Goal: Task Accomplishment & Management: Manage account settings

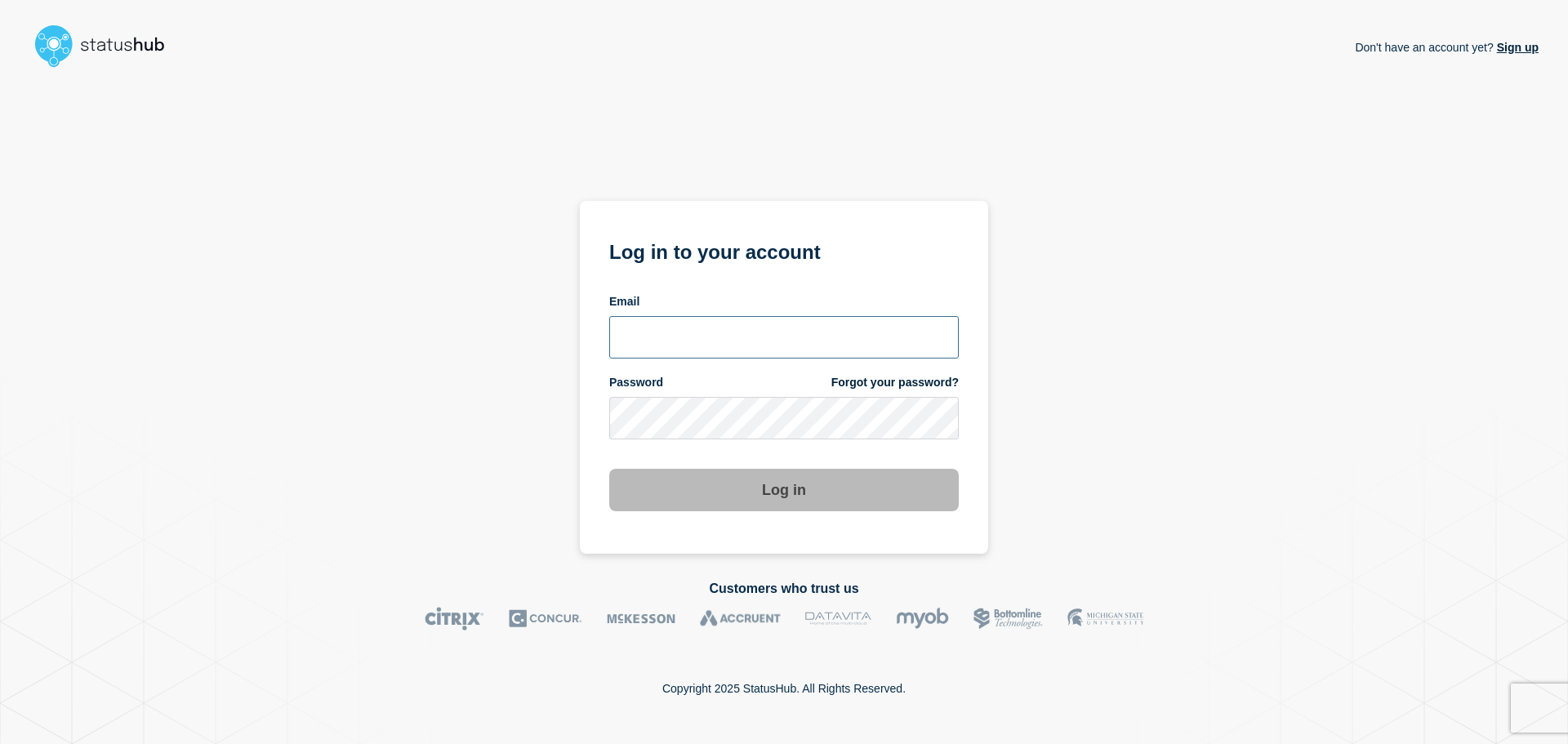
click at [799, 343] on input "email input" at bounding box center [783, 338] width 349 height 43
type input "[EMAIL_ADDRESS][DOMAIN_NAME]"
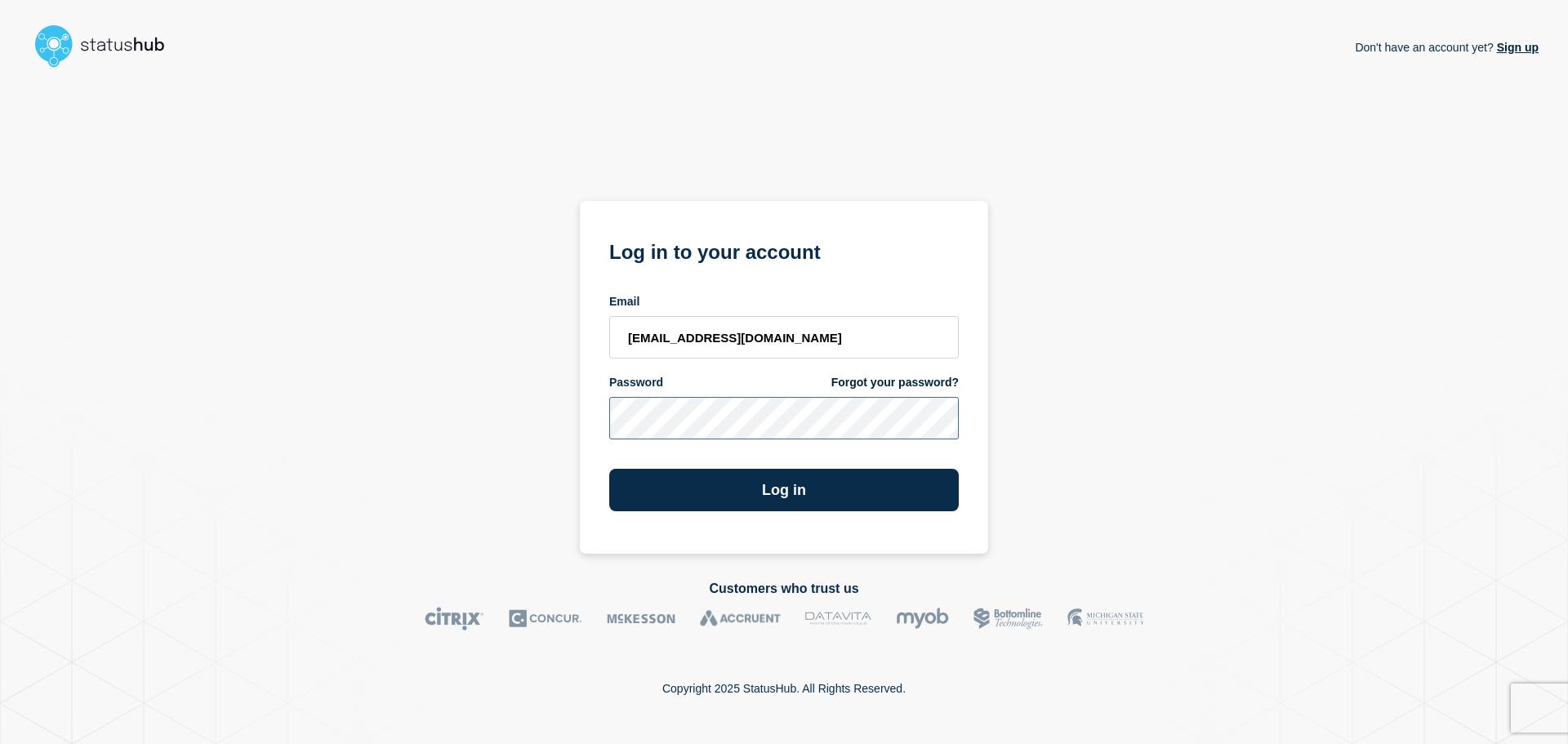
click at [609, 469] on button "Log in" at bounding box center [783, 490] width 349 height 43
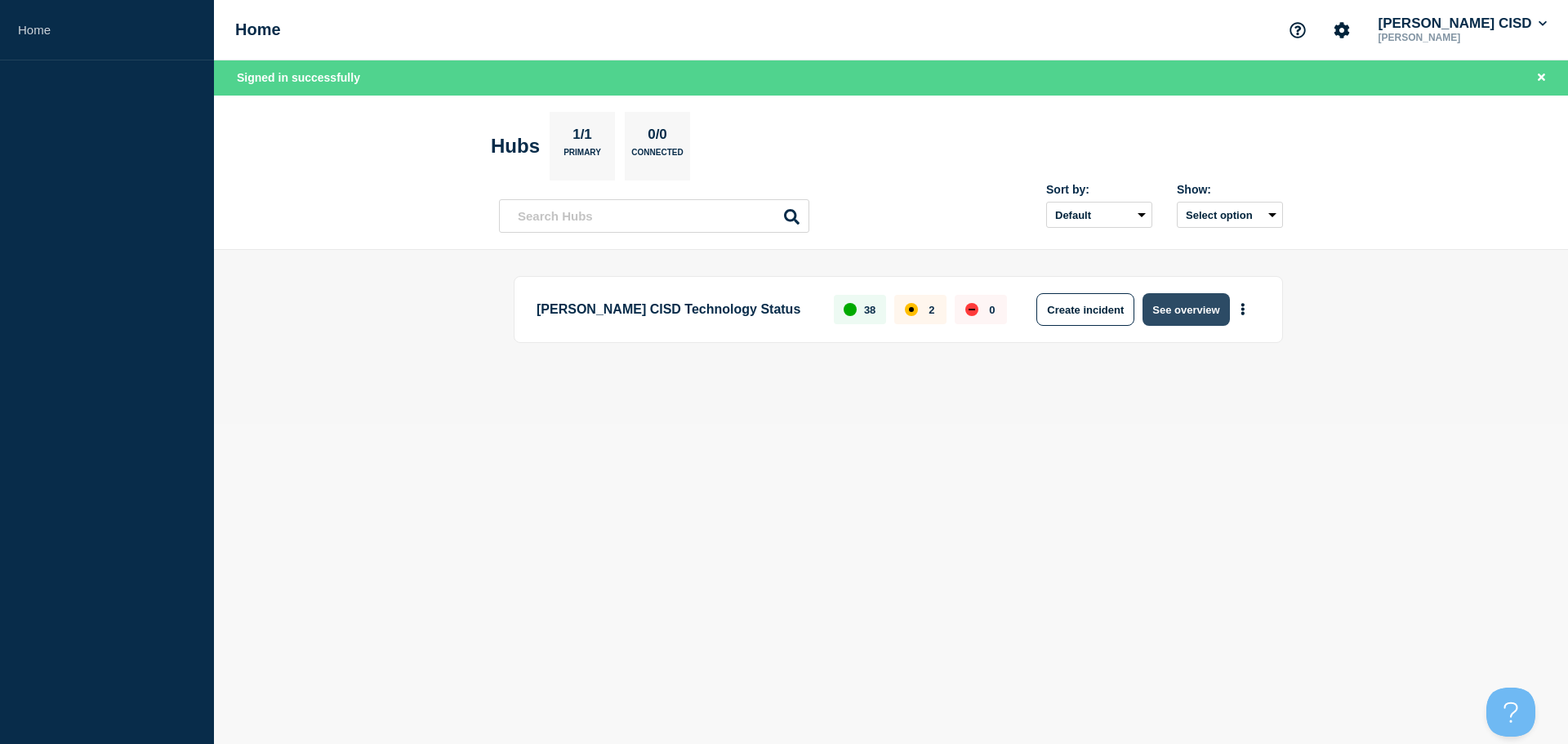
click at [1156, 316] on button "See overview" at bounding box center [1185, 309] width 87 height 33
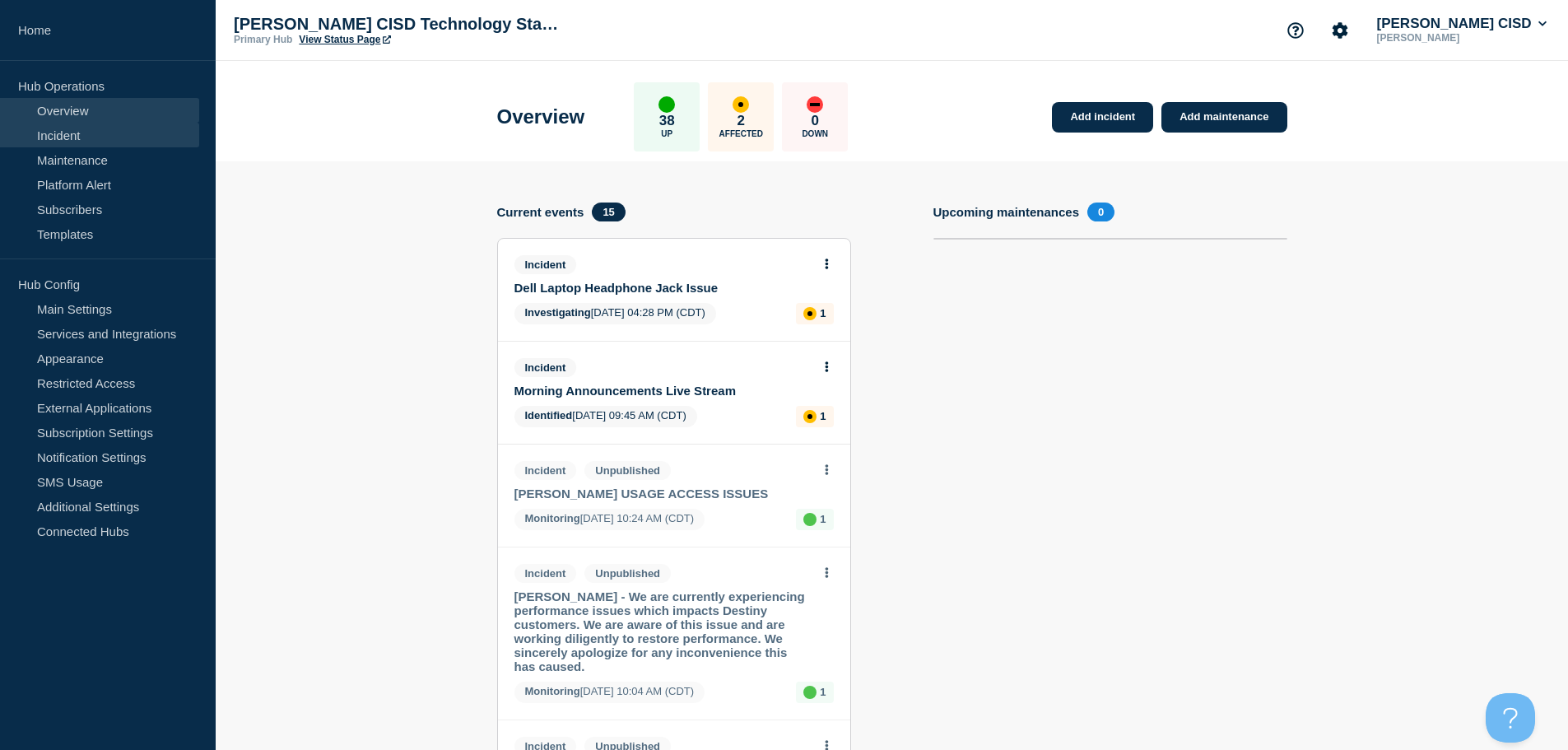
click at [59, 128] on link "Incident" at bounding box center [99, 134] width 199 height 24
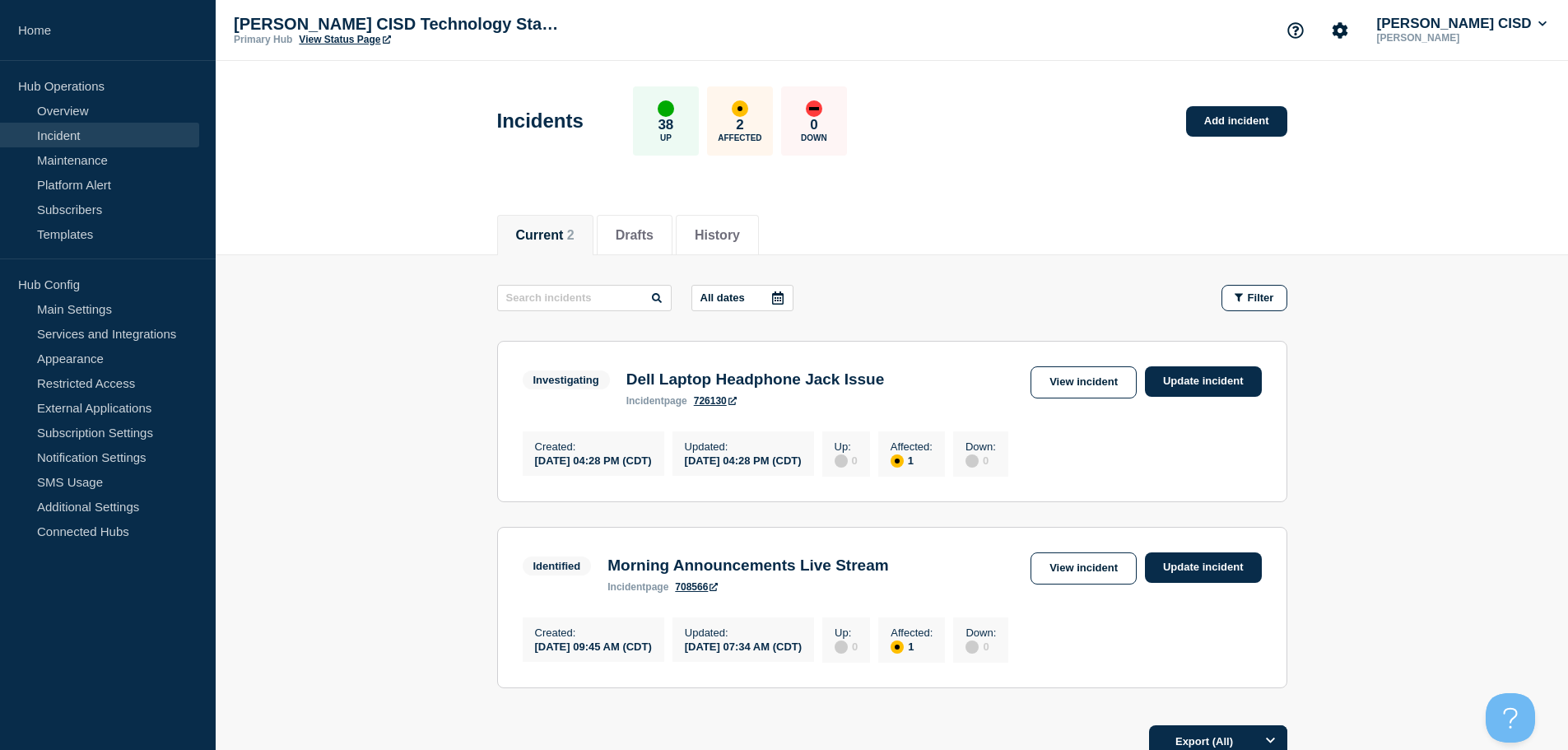
click at [1263, 374] on section "Investigating Dell Laptop Headphone Jack Issue incident page 726130 View incide…" at bounding box center [892, 421] width 790 height 161
click at [1221, 366] on link "Update incident" at bounding box center [1203, 382] width 117 height 31
click at [1208, 391] on link "Update incident" at bounding box center [1203, 382] width 117 height 31
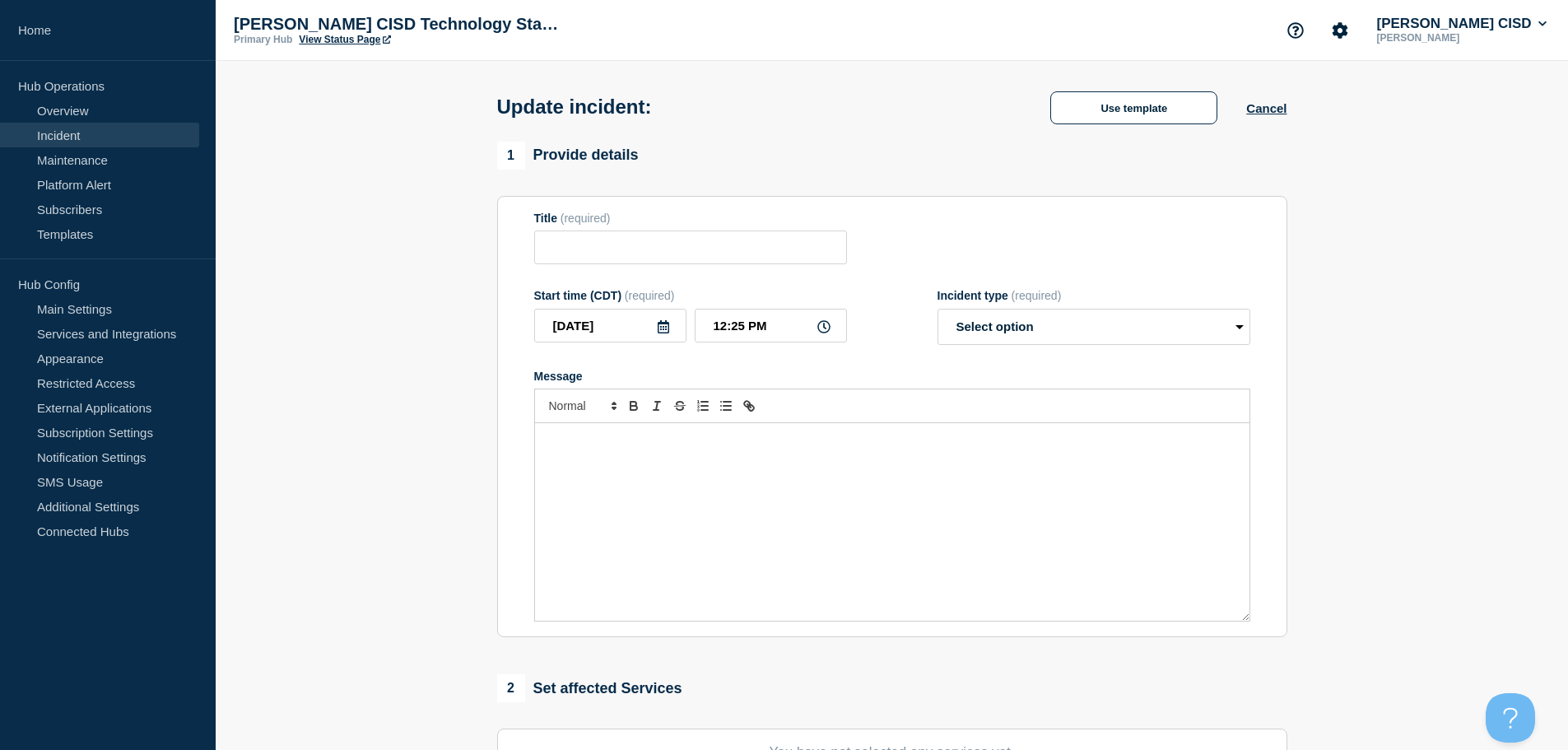
type input "Dell Laptop Headphone Jack Issue"
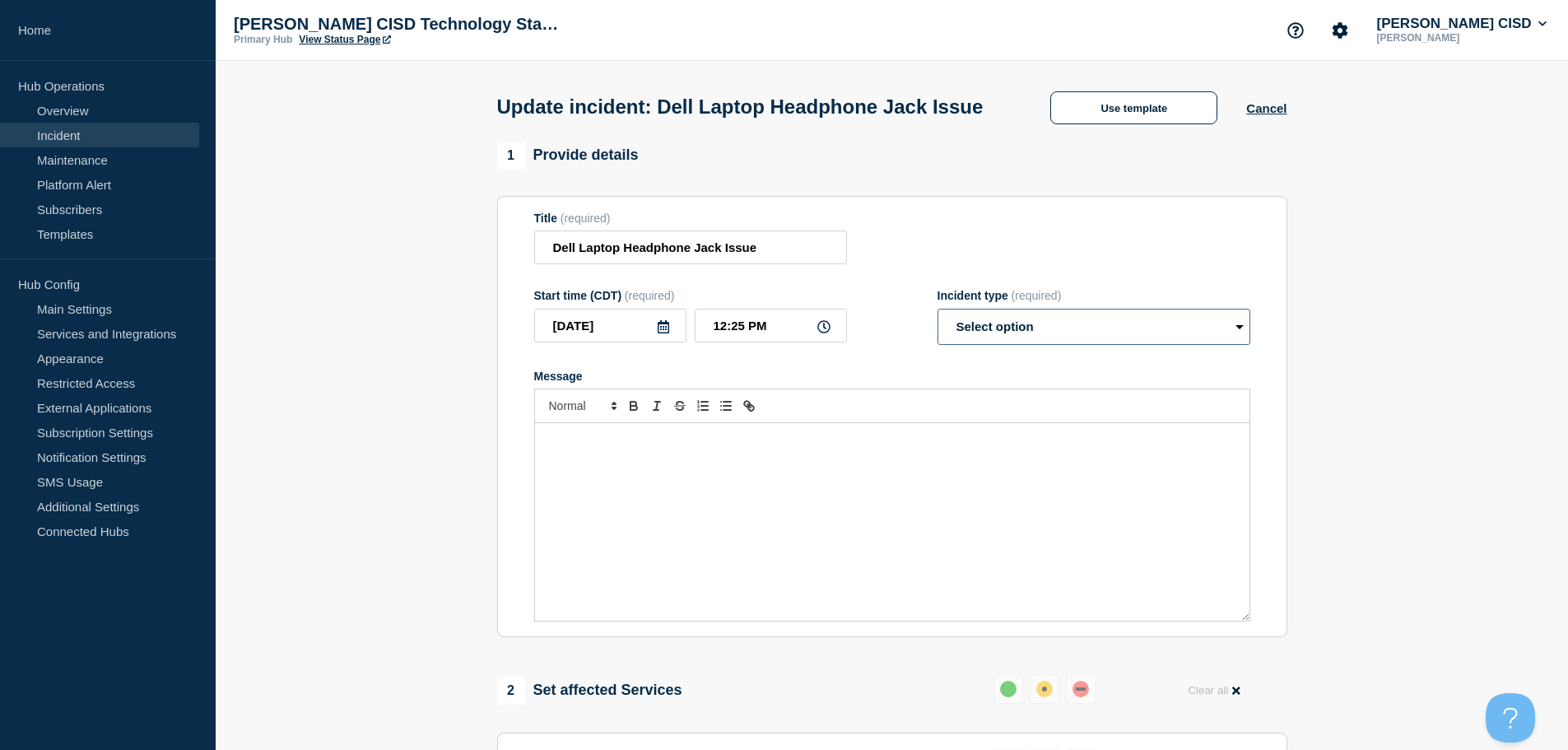
click at [937, 345] on select "Select option Investigating Identified Monitoring Resolved" at bounding box center [1093, 327] width 312 height 36
select select "identified"
click at [937, 345] on select "Select option Investigating Identified Monitoring Resolved" at bounding box center [1093, 327] width 312 height 36
click at [615, 556] on div "Message" at bounding box center [892, 521] width 715 height 197
click at [727, 515] on div "Message" at bounding box center [892, 521] width 715 height 197
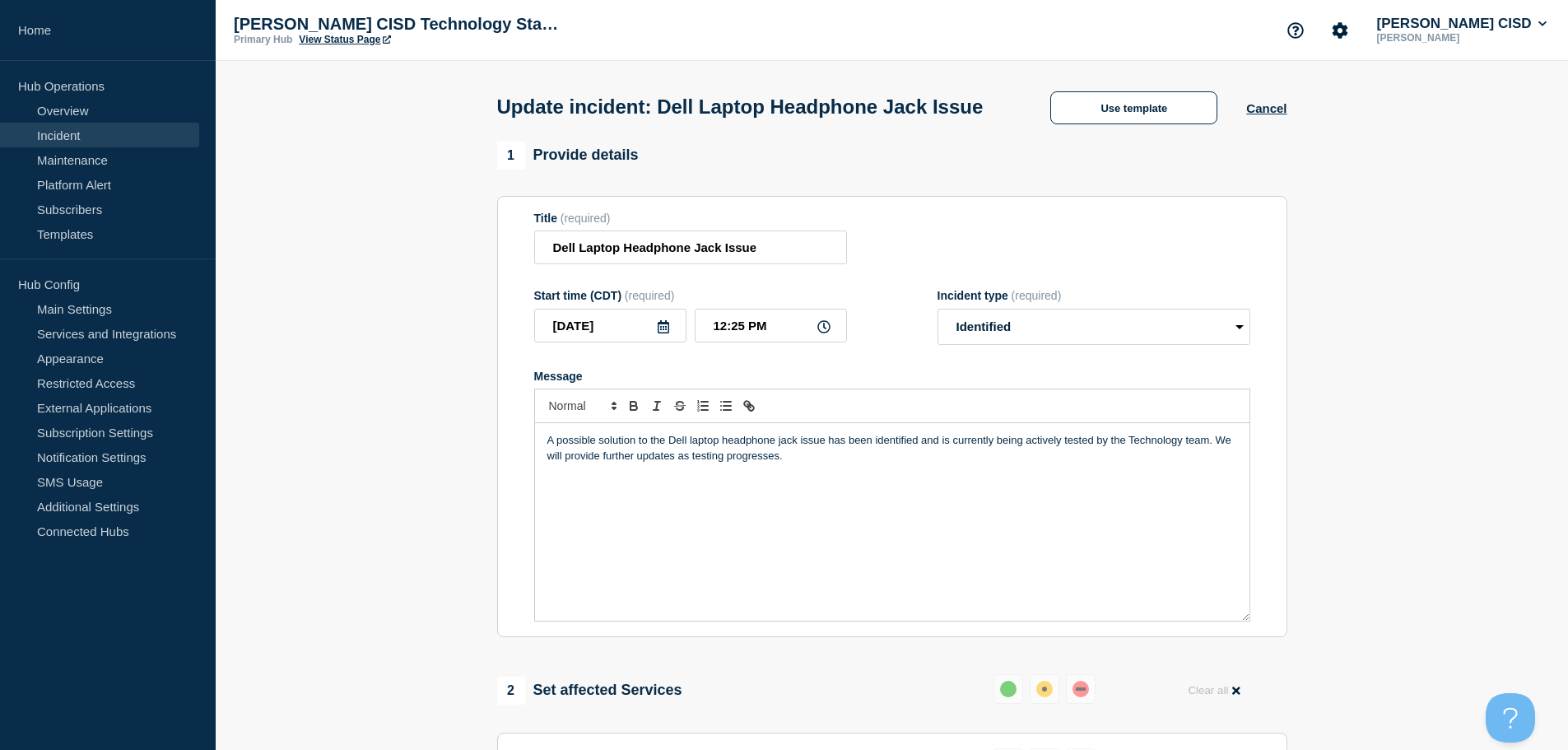
click at [676, 464] on p "A possible solution to the Dell laptop headphone jack issue has been identified…" at bounding box center [892, 448] width 689 height 31
click at [1017, 464] on p "A possible solution to the laptop headphone jack issue has been identified and …" at bounding box center [892, 448] width 689 height 31
click at [1067, 464] on p "A possible solution to the laptop headphone jack issue has been identified and …" at bounding box center [892, 448] width 689 height 31
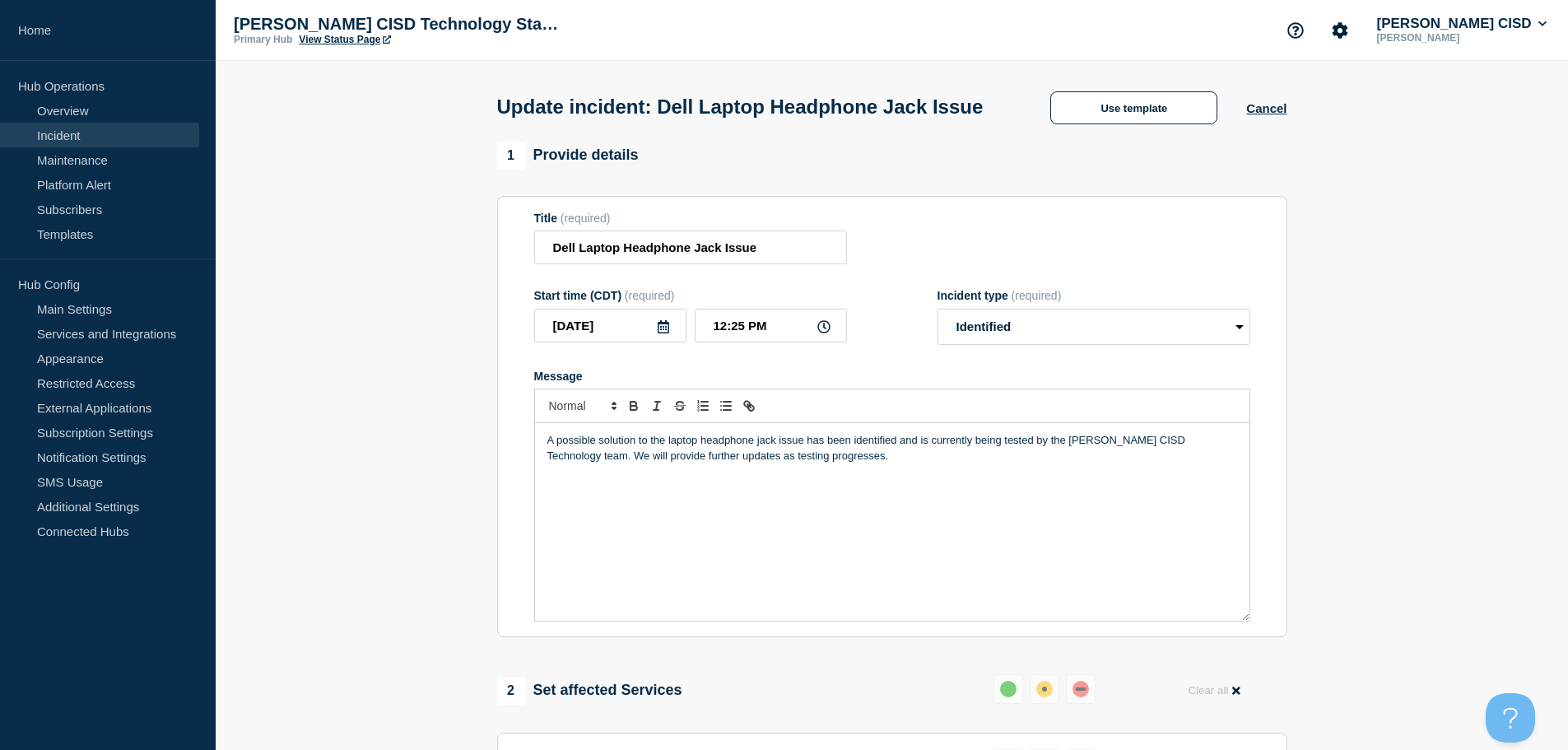
click at [889, 538] on div "A possible solution to the laptop headphone jack issue has been identified and …" at bounding box center [892, 521] width 715 height 197
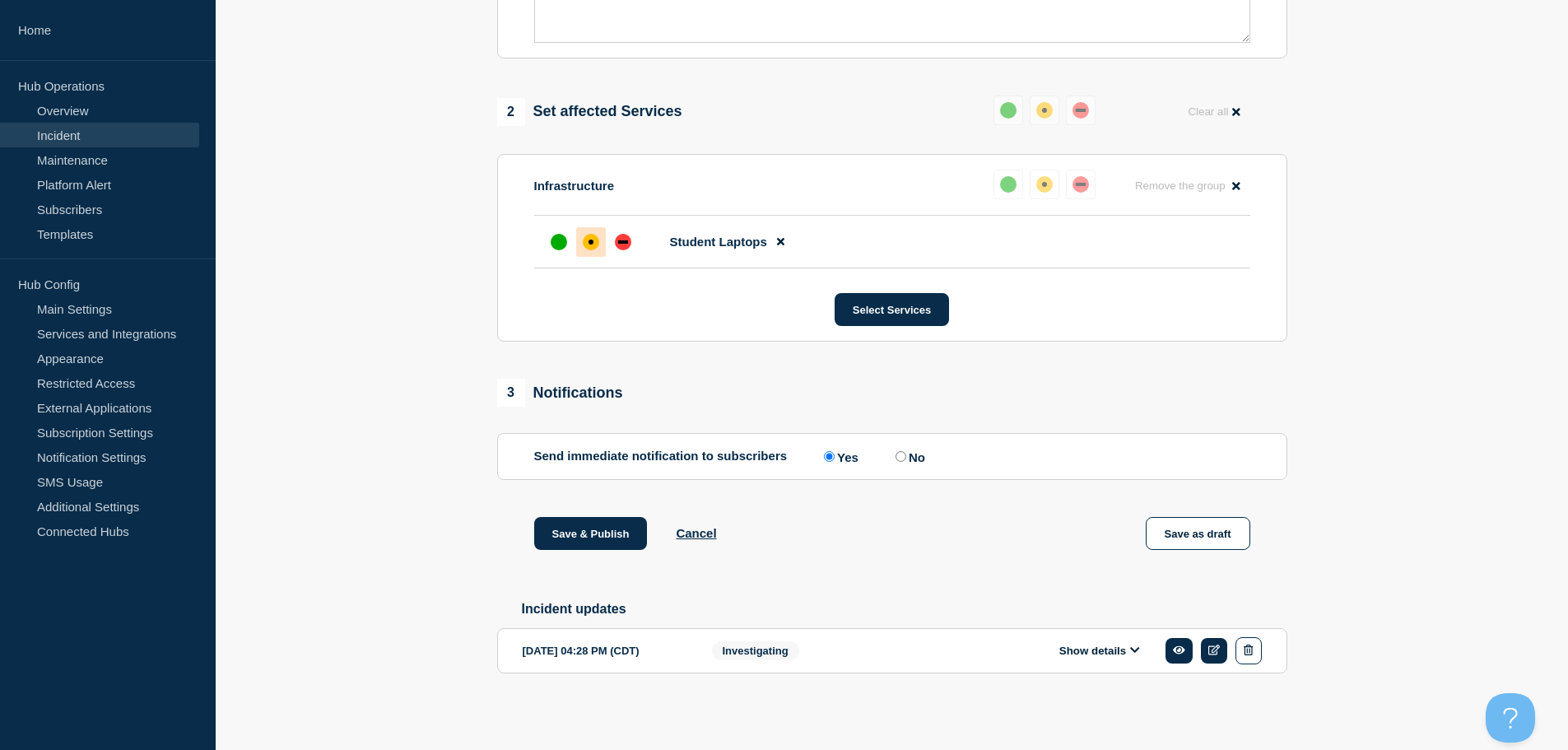
scroll to position [695, 0]
click at [608, 529] on button "Save & Publish" at bounding box center [590, 533] width 113 height 33
